Goal: Navigation & Orientation: Find specific page/section

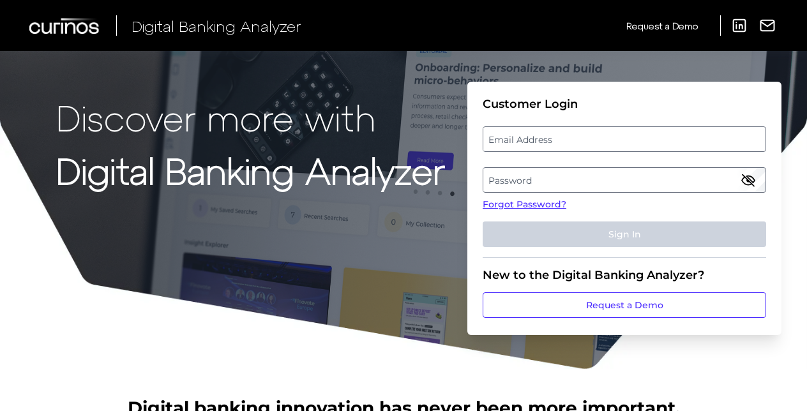
click at [573, 144] on label "Email Address" at bounding box center [623, 139] width 281 height 23
click at [573, 144] on input "email" at bounding box center [624, 139] width 283 height 26
type input "[EMAIL_ADDRESS][DOMAIN_NAME]"
click at [495, 180] on label "Password" at bounding box center [623, 180] width 281 height 23
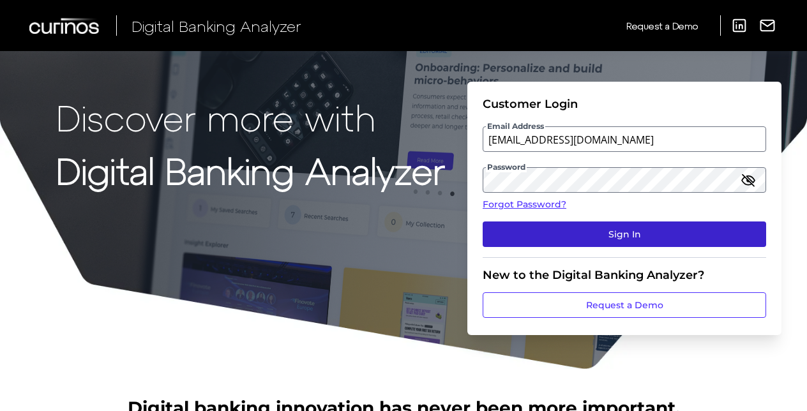
click at [526, 227] on button "Sign In" at bounding box center [624, 234] width 283 height 26
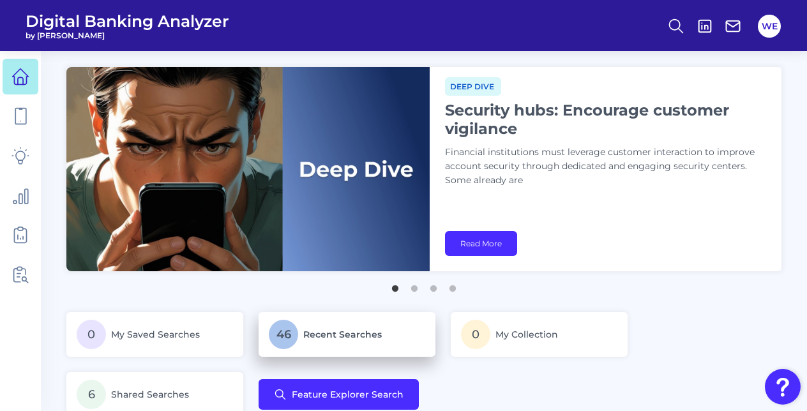
click at [310, 328] on p "46 Recent Searches" at bounding box center [347, 334] width 156 height 29
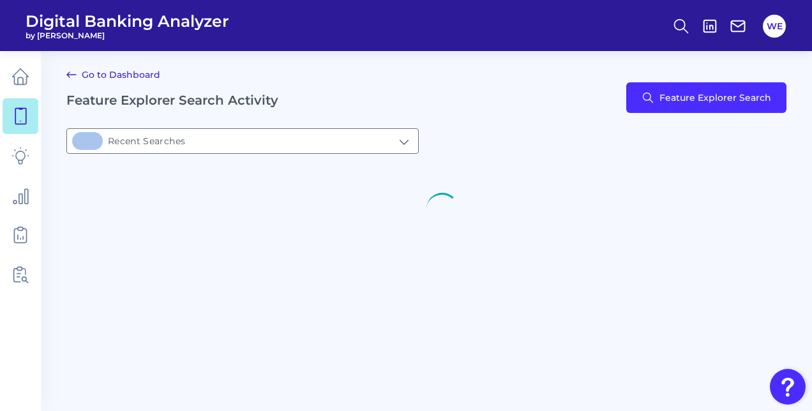
type input "46Recent Searches"
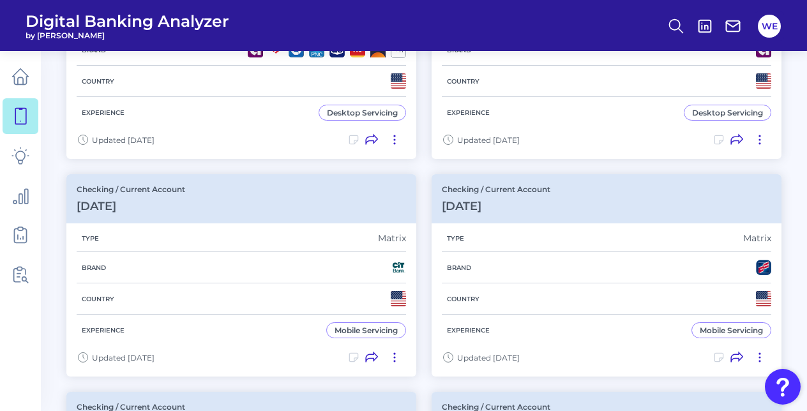
scroll to position [903, 0]
